Goal: Task Accomplishment & Management: Manage account settings

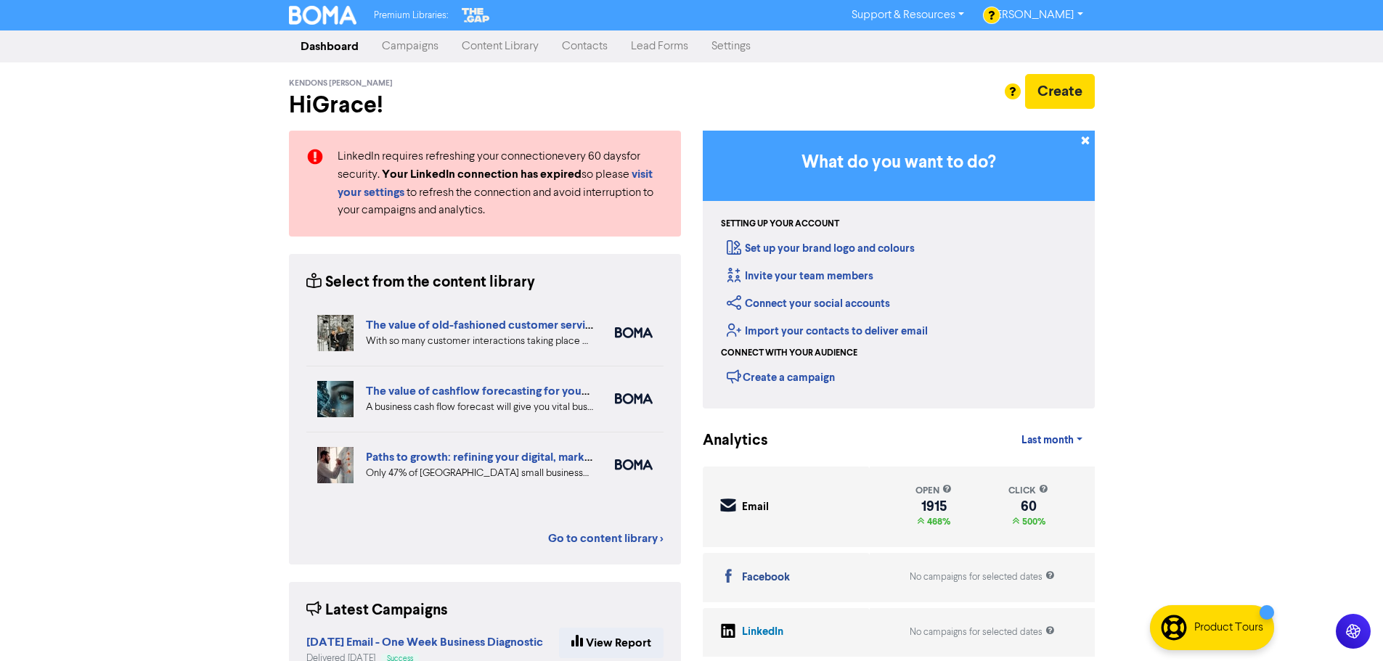
click at [603, 45] on link "Contacts" at bounding box center [584, 46] width 69 height 29
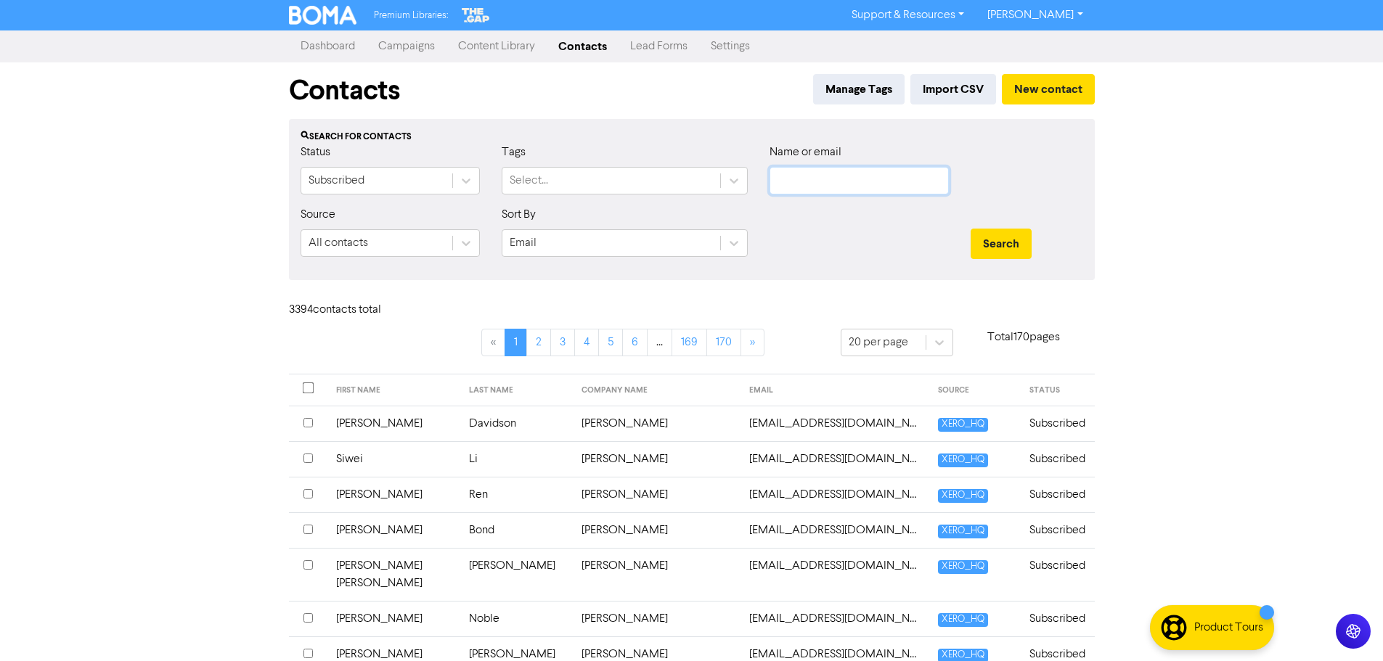
click at [843, 168] on input "text" at bounding box center [858, 181] width 179 height 28
paste input "[PHONE_NUMBER]"
type input "[PHONE_NUMBER]"
click at [841, 183] on input "text" at bounding box center [858, 181] width 179 height 28
paste input "BJ & [PERSON_NAME] Family Trust"
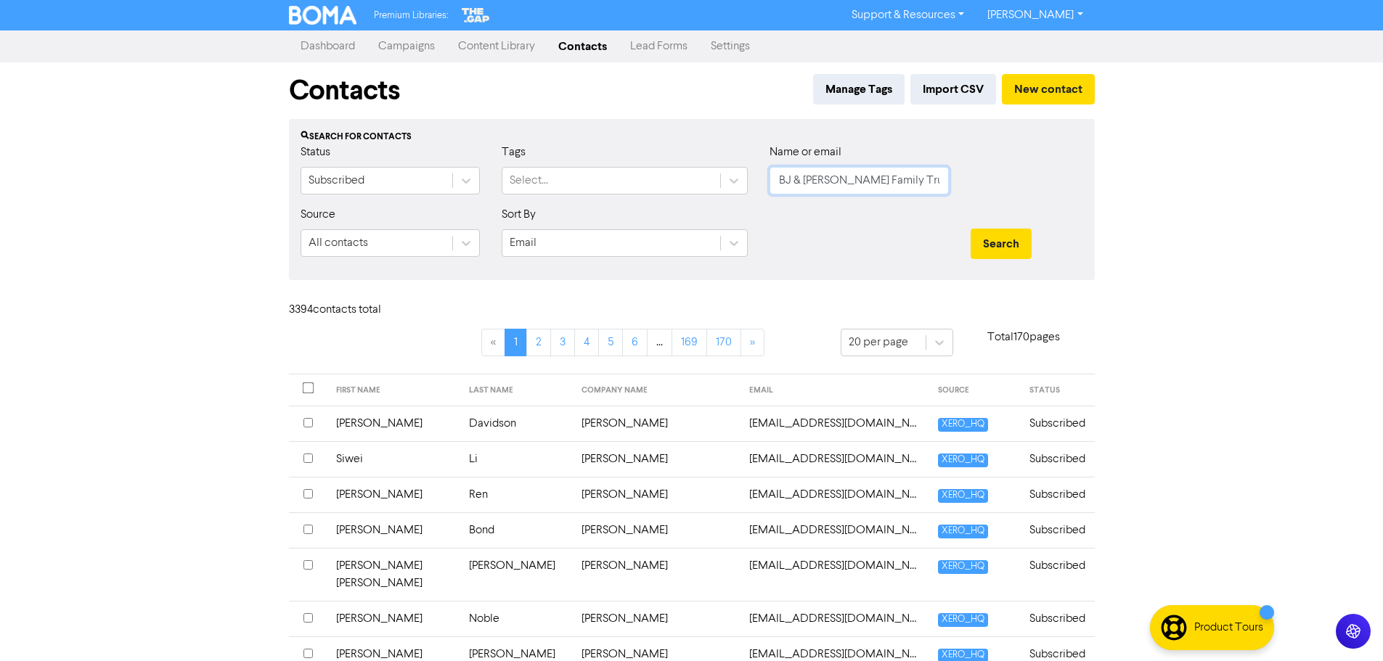
type input "BJ & [PERSON_NAME] Family Trust"
click at [971, 229] on button "Search" at bounding box center [1001, 244] width 61 height 30
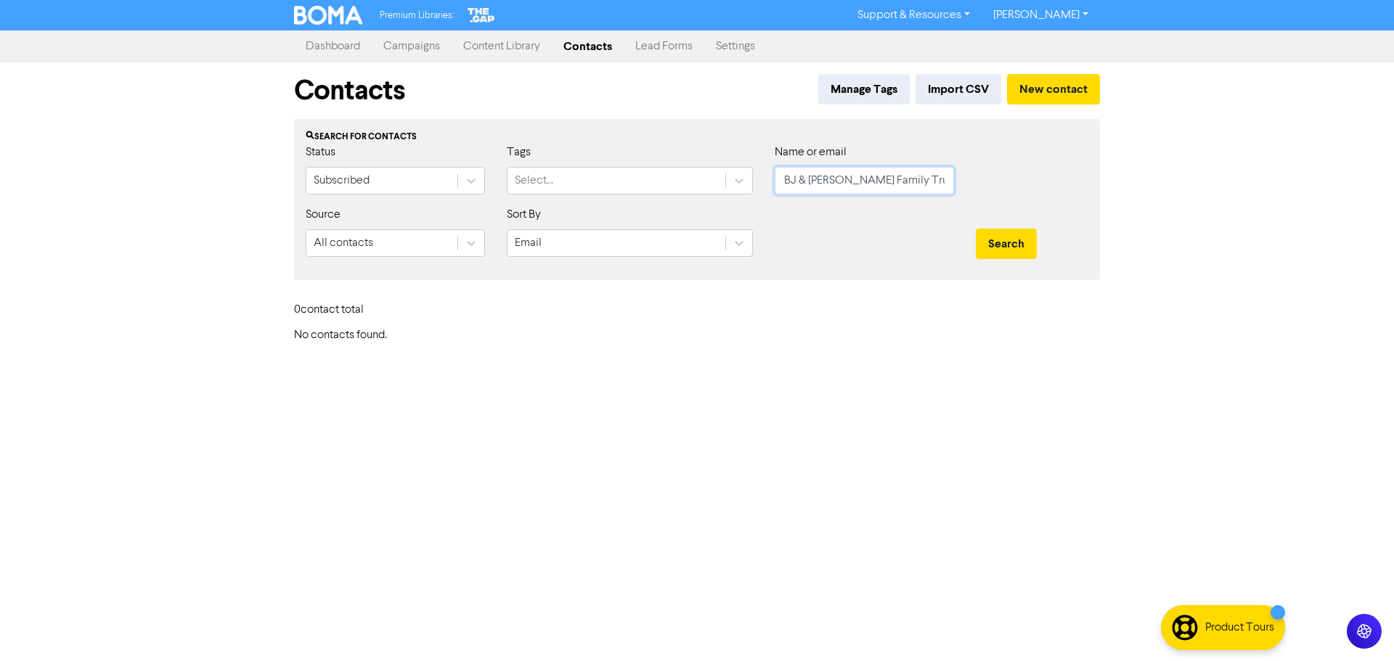
click at [783, 184] on input "BJ & [PERSON_NAME] Family Trust" at bounding box center [864, 181] width 179 height 28
click at [799, 181] on input "BJ & [PERSON_NAME] Family Trust" at bounding box center [864, 181] width 179 height 28
paste input "[PERSON_NAME]"
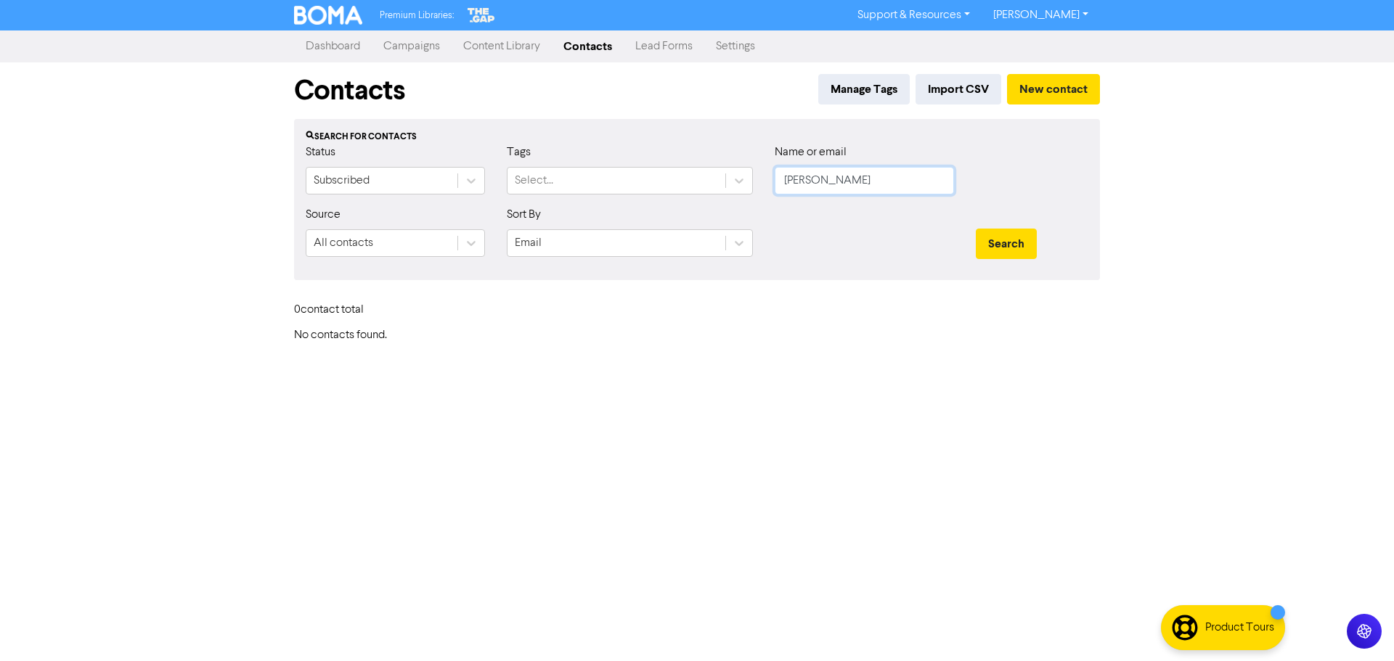
type input "[PERSON_NAME]"
click at [976, 229] on button "Search" at bounding box center [1006, 244] width 61 height 30
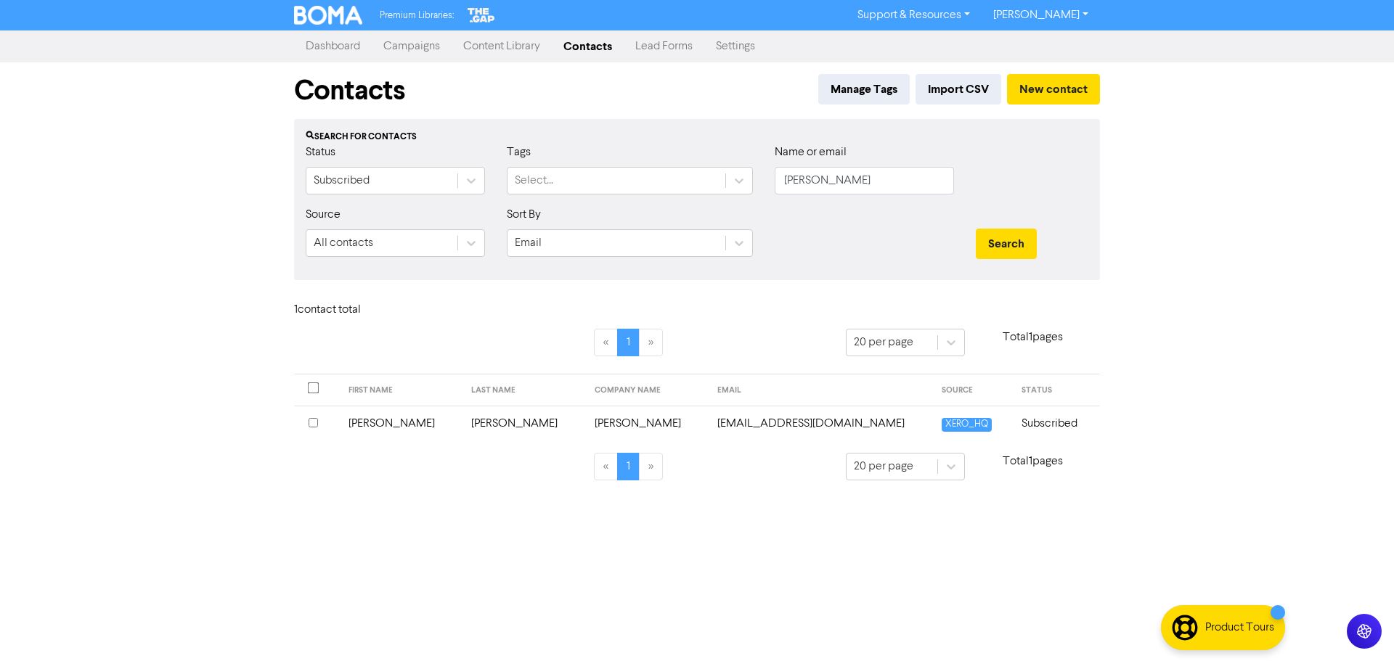
click at [632, 412] on td "[PERSON_NAME]" at bounding box center [647, 424] width 123 height 36
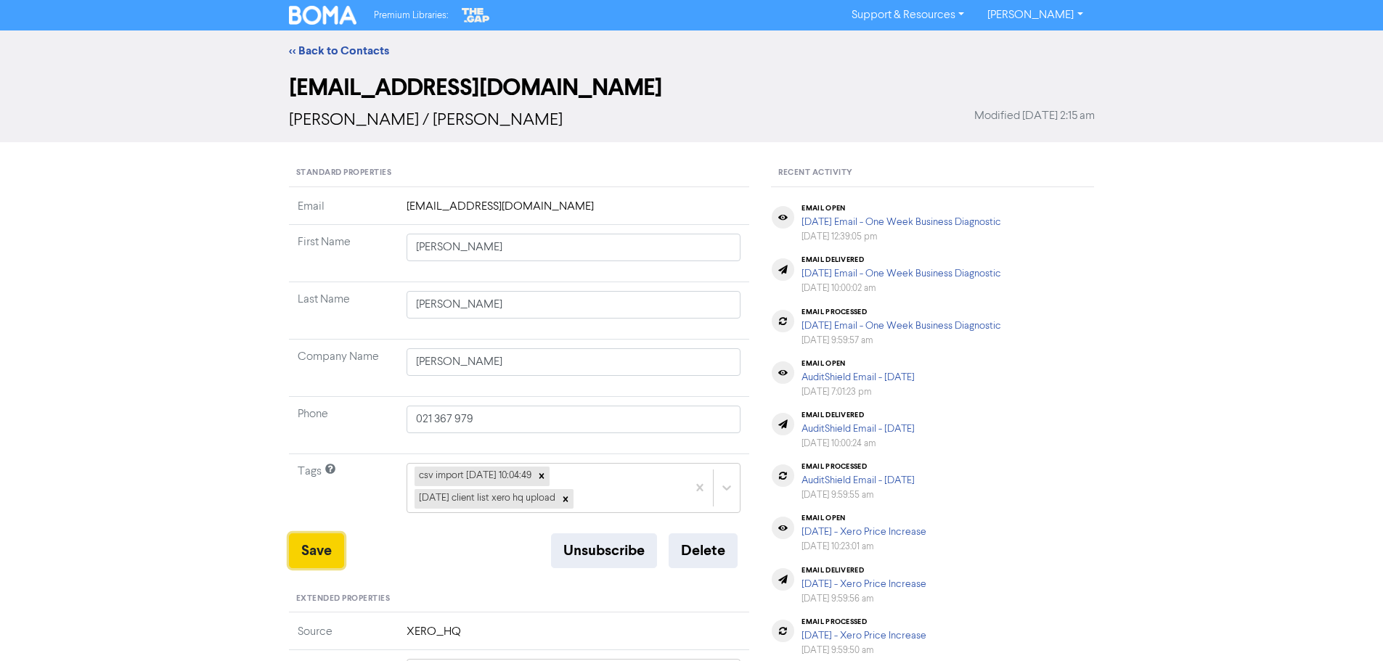
click at [317, 540] on button "Save" at bounding box center [316, 551] width 55 height 35
type input "Villla [STREET_ADDRESS][DEMOGRAPHIC_DATA] Village95 [GEOGRAPHIC_DATA]"
click at [368, 49] on link "<< Back to Contacts" at bounding box center [339, 51] width 100 height 15
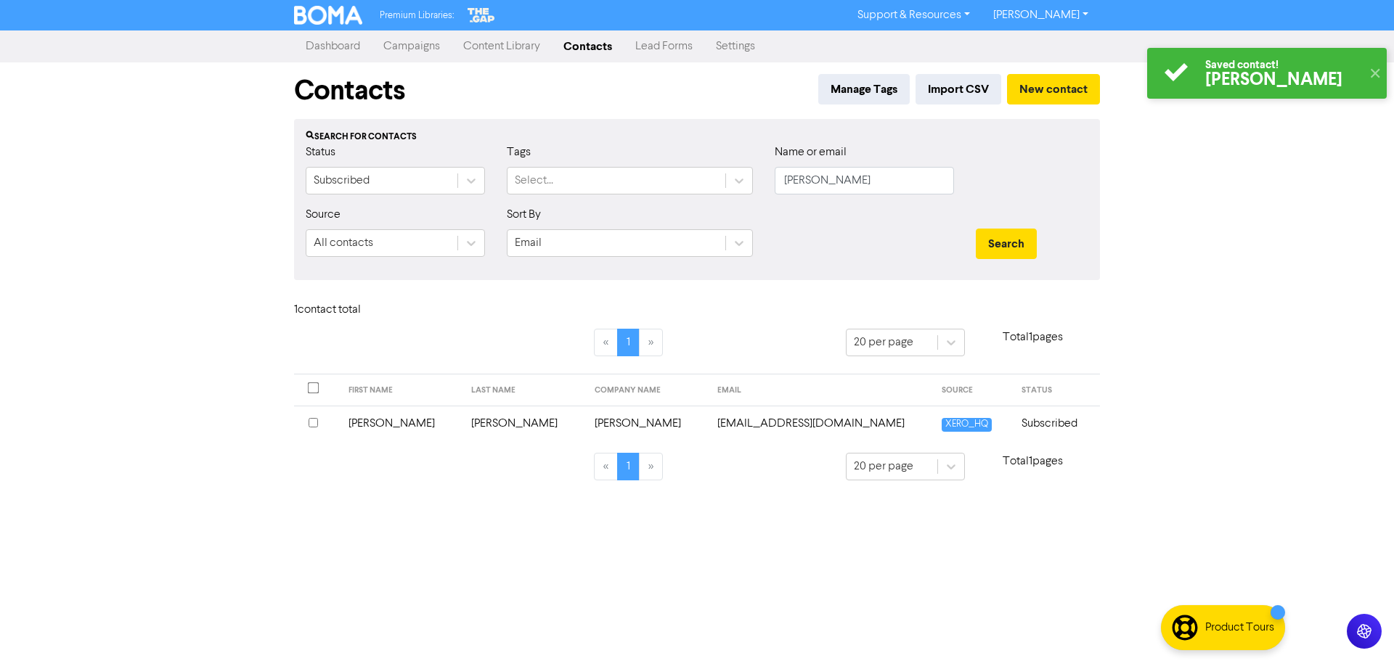
click at [917, 165] on div "Name or email [PERSON_NAME]" at bounding box center [864, 169] width 179 height 51
drag, startPoint x: 917, startPoint y: 165, endPoint x: 904, endPoint y: 173, distance: 14.7
click at [915, 166] on div "Name or email [PERSON_NAME]" at bounding box center [864, 169] width 179 height 51
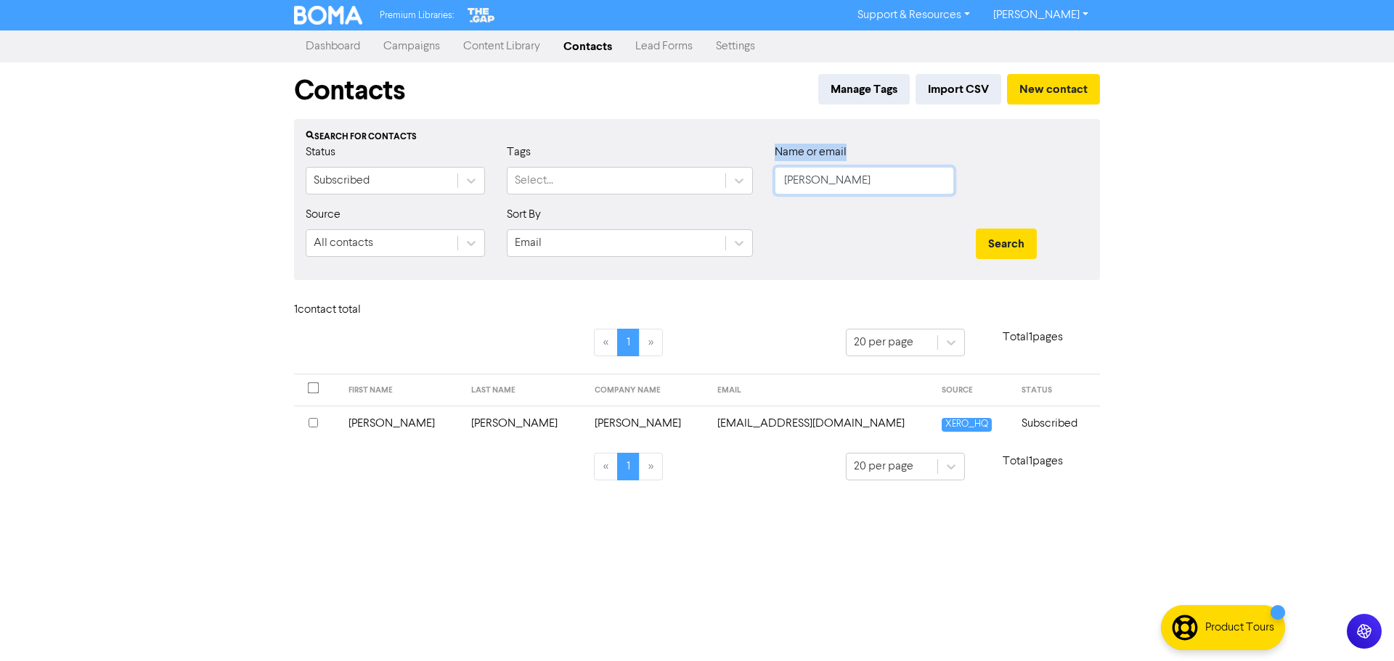
click at [902, 174] on input "[PERSON_NAME]" at bounding box center [864, 181] width 179 height 28
paste input "[PERSON_NAME]"
type input "[PERSON_NAME]"
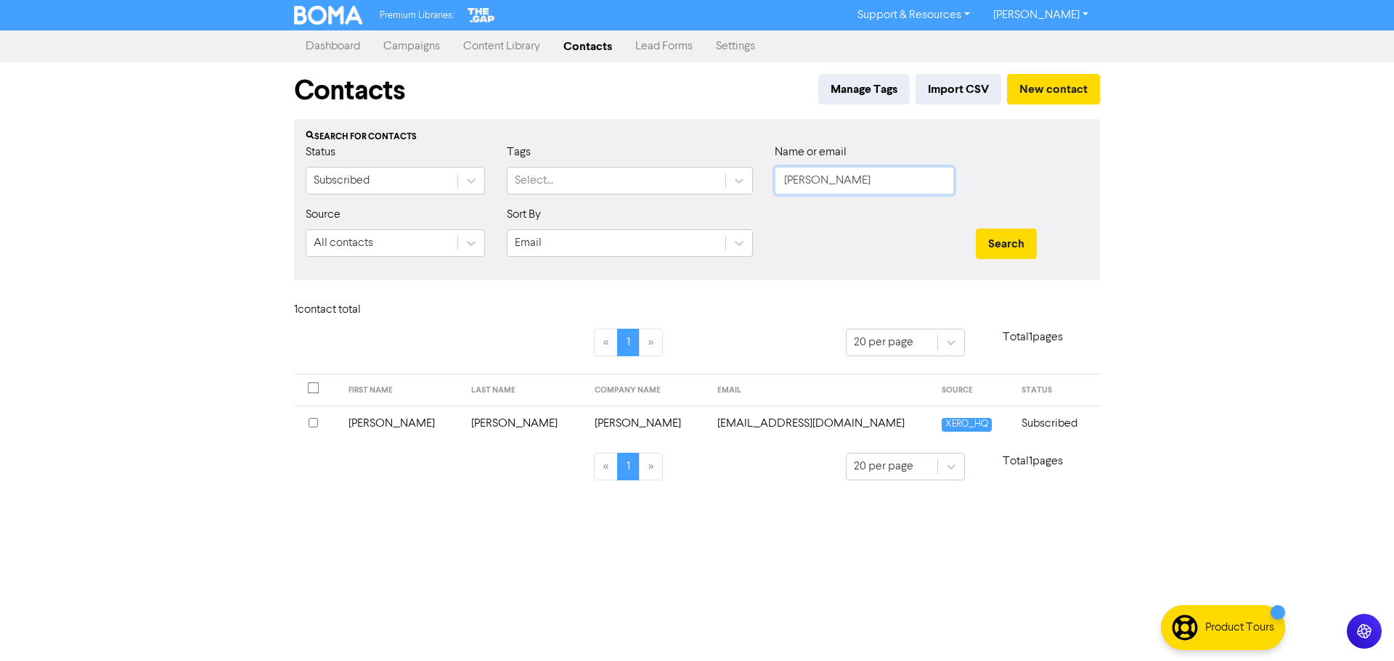
click at [976, 229] on button "Search" at bounding box center [1006, 244] width 61 height 30
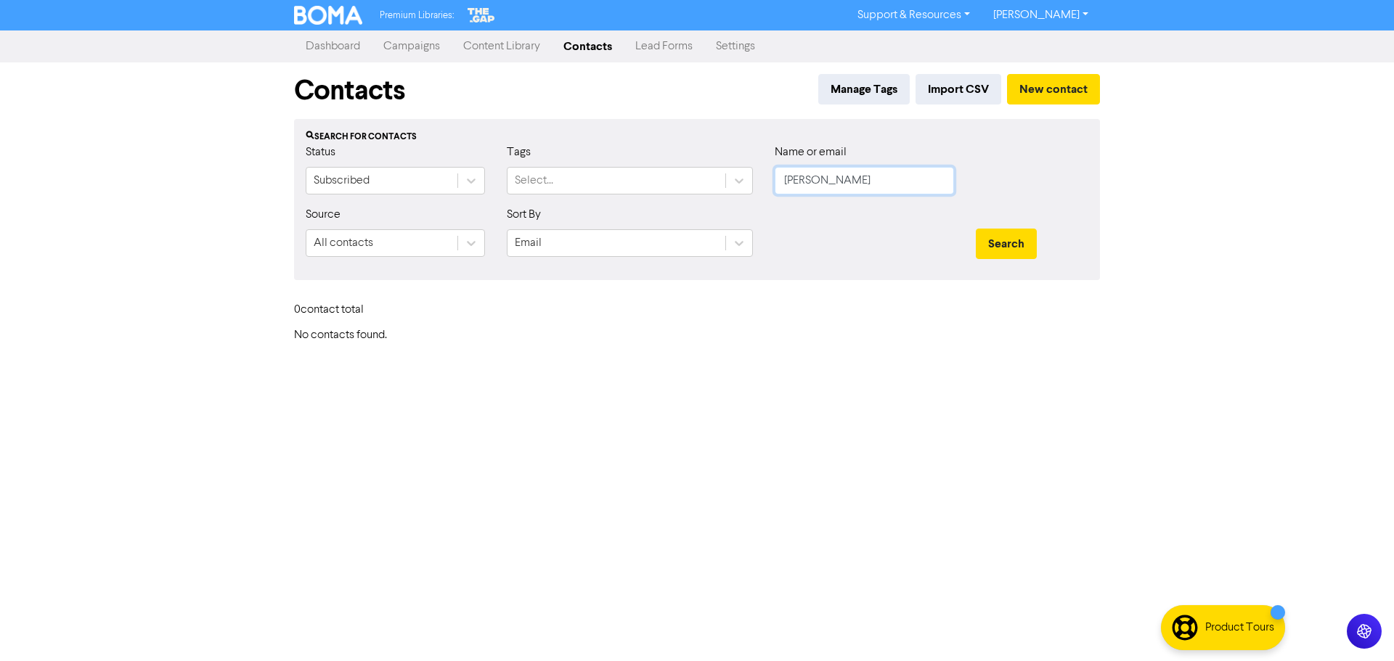
click at [918, 175] on input "[PERSON_NAME]" at bounding box center [864, 181] width 179 height 28
type input "Quested"
click at [976, 229] on button "Search" at bounding box center [1006, 244] width 61 height 30
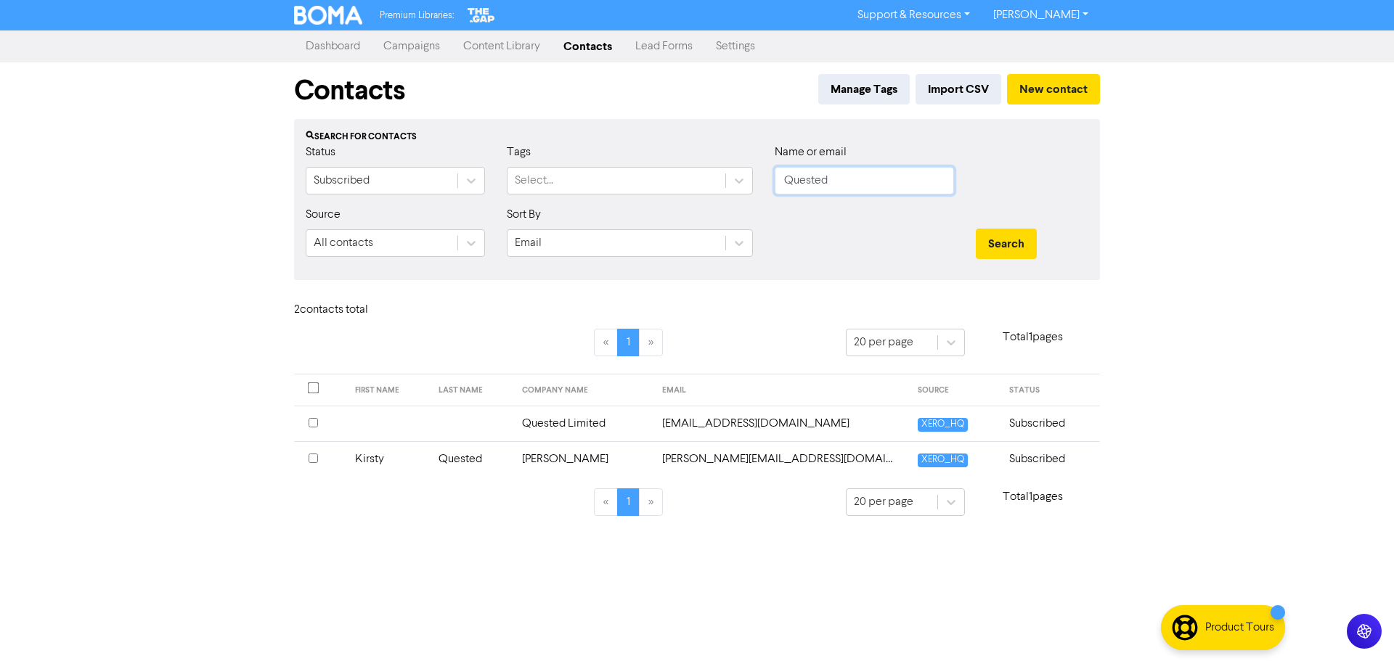
click at [817, 183] on input "Quested" at bounding box center [864, 181] width 179 height 28
